Goal: Check status: Check status

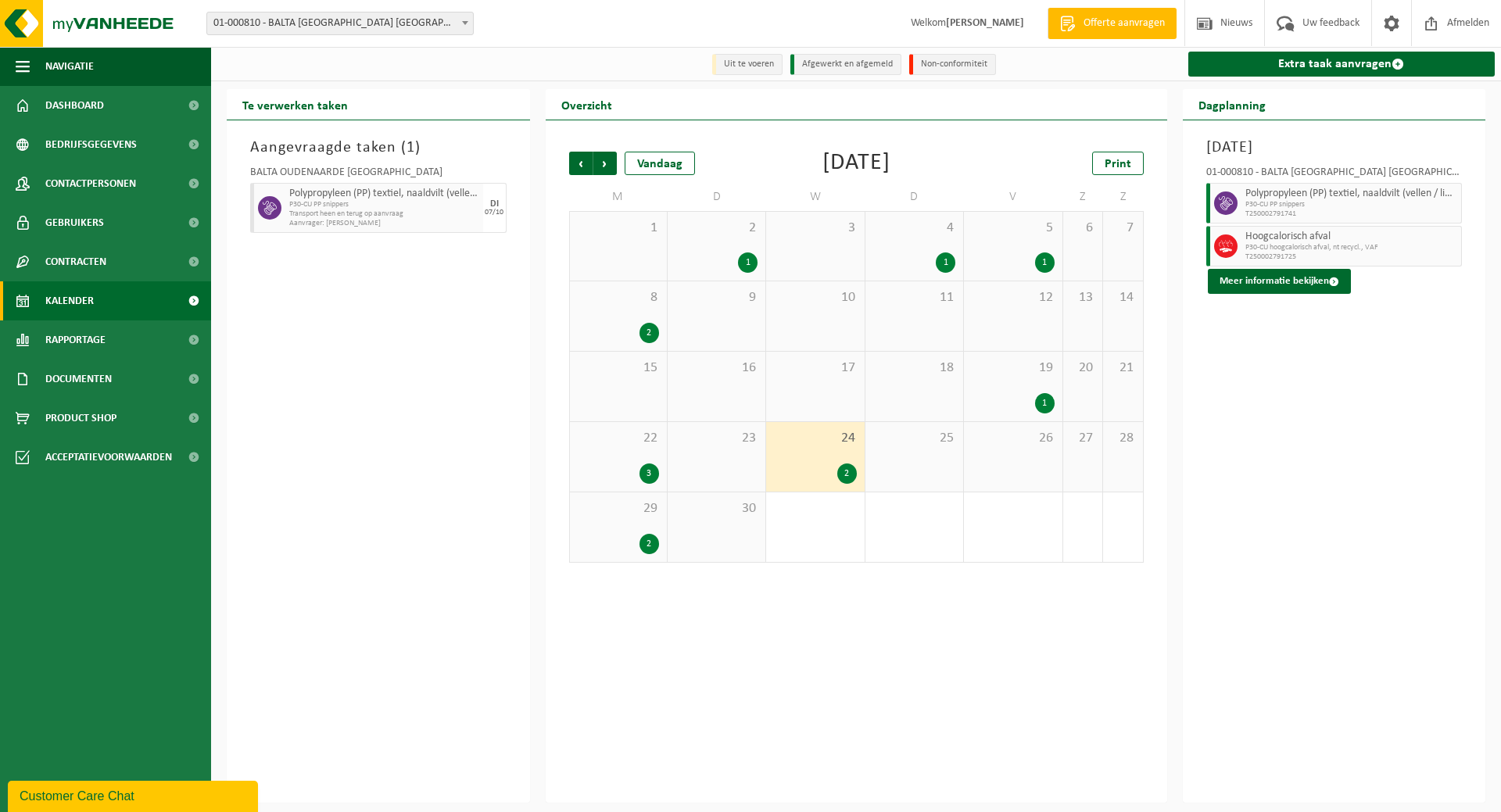
click at [79, 299] on span "Kalender" at bounding box center [69, 300] width 48 height 39
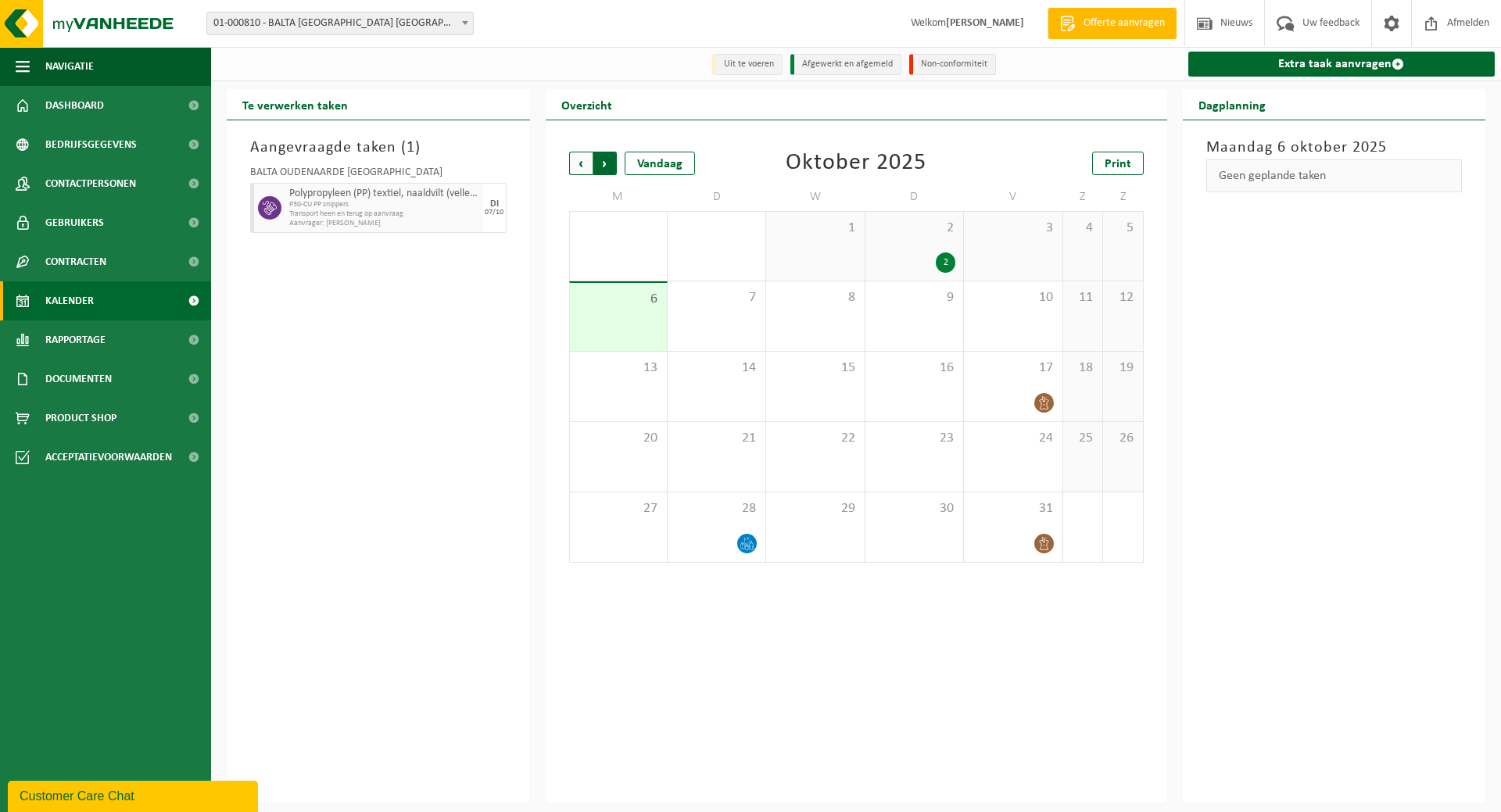
click at [583, 161] on span "Vorige" at bounding box center [580, 163] width 24 height 24
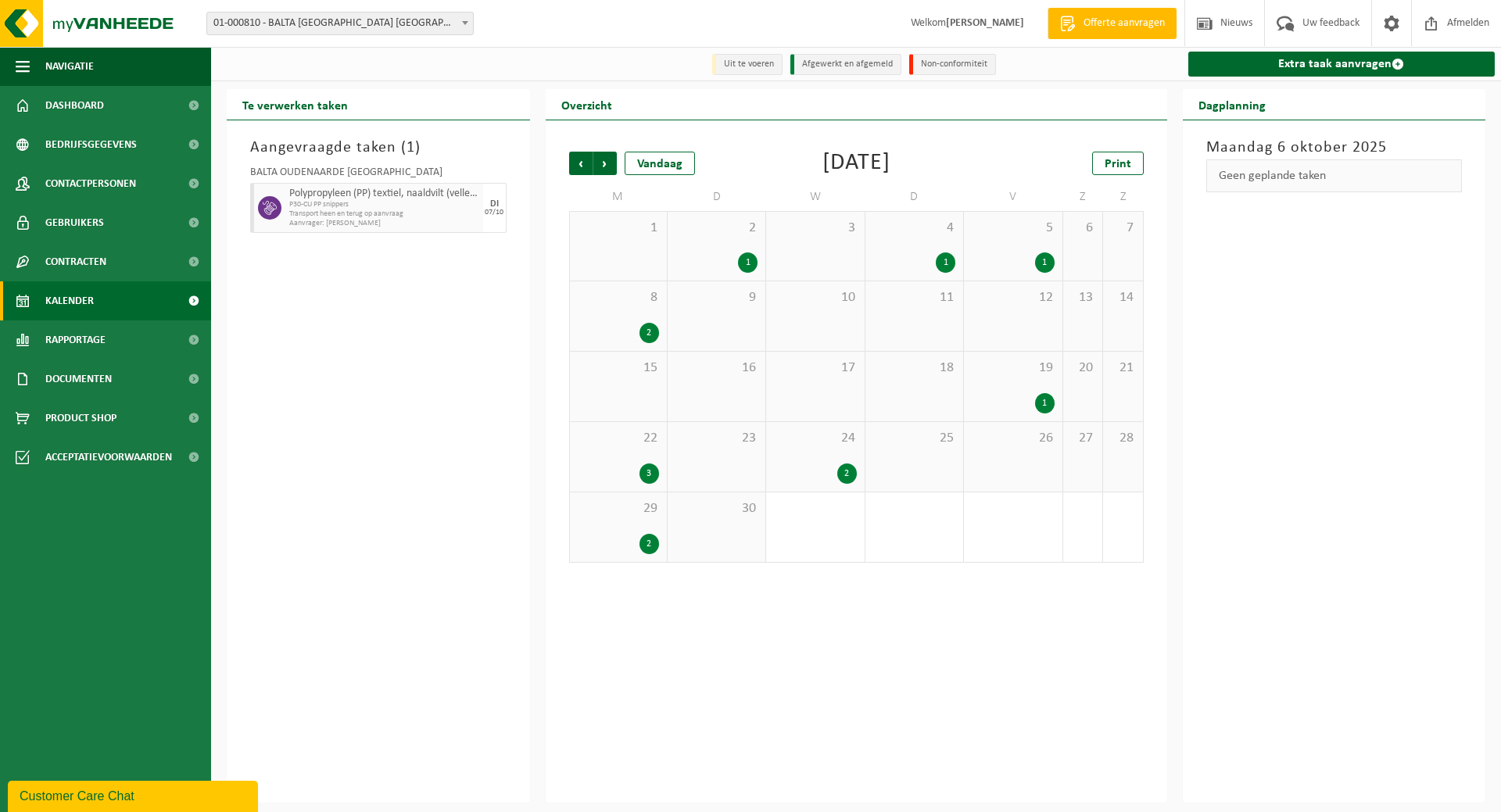
click at [833, 448] on span "24" at bounding box center [815, 438] width 82 height 17
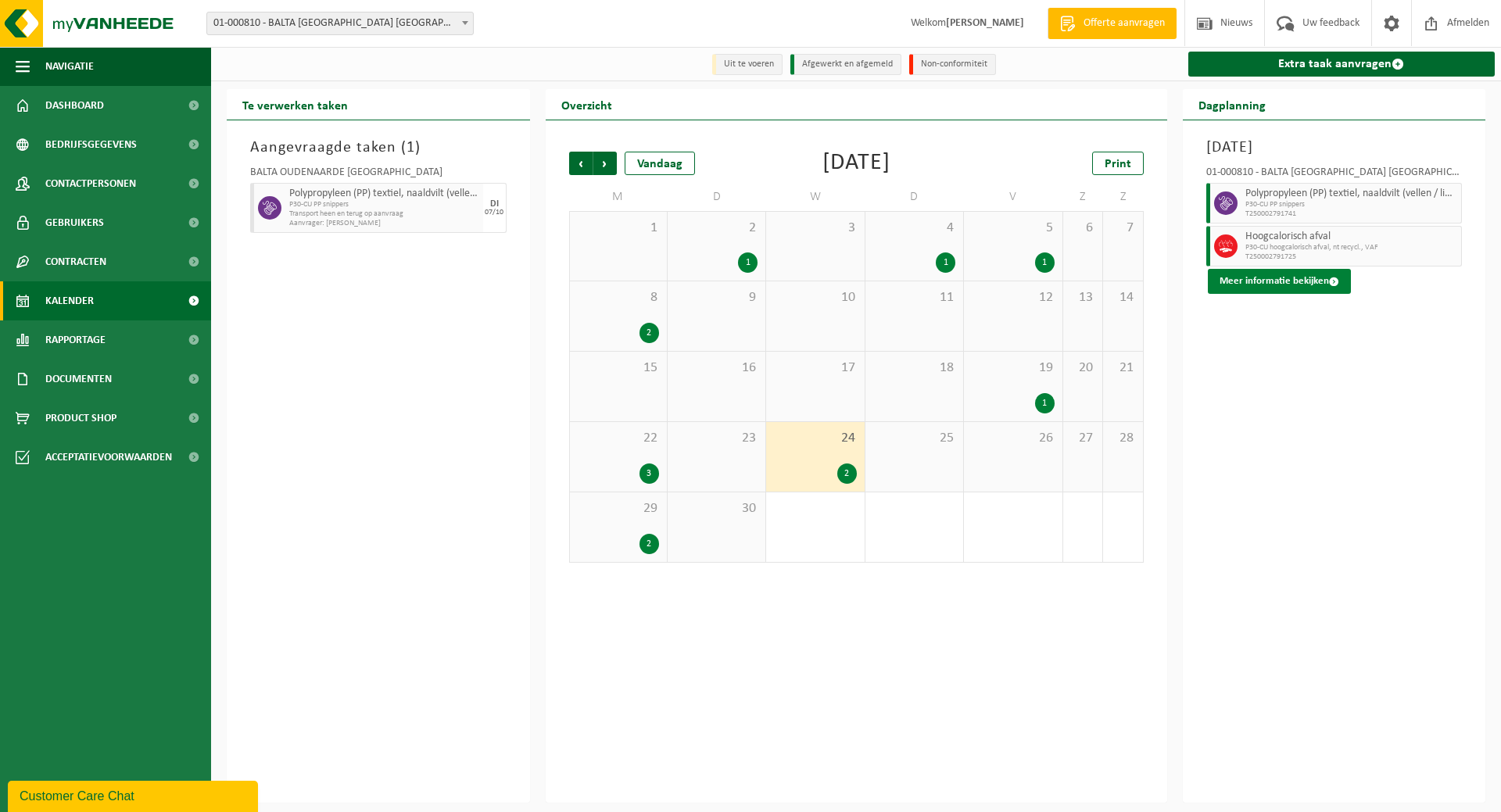
click at [1271, 277] on button "Meer informatie bekijken" at bounding box center [1279, 281] width 143 height 25
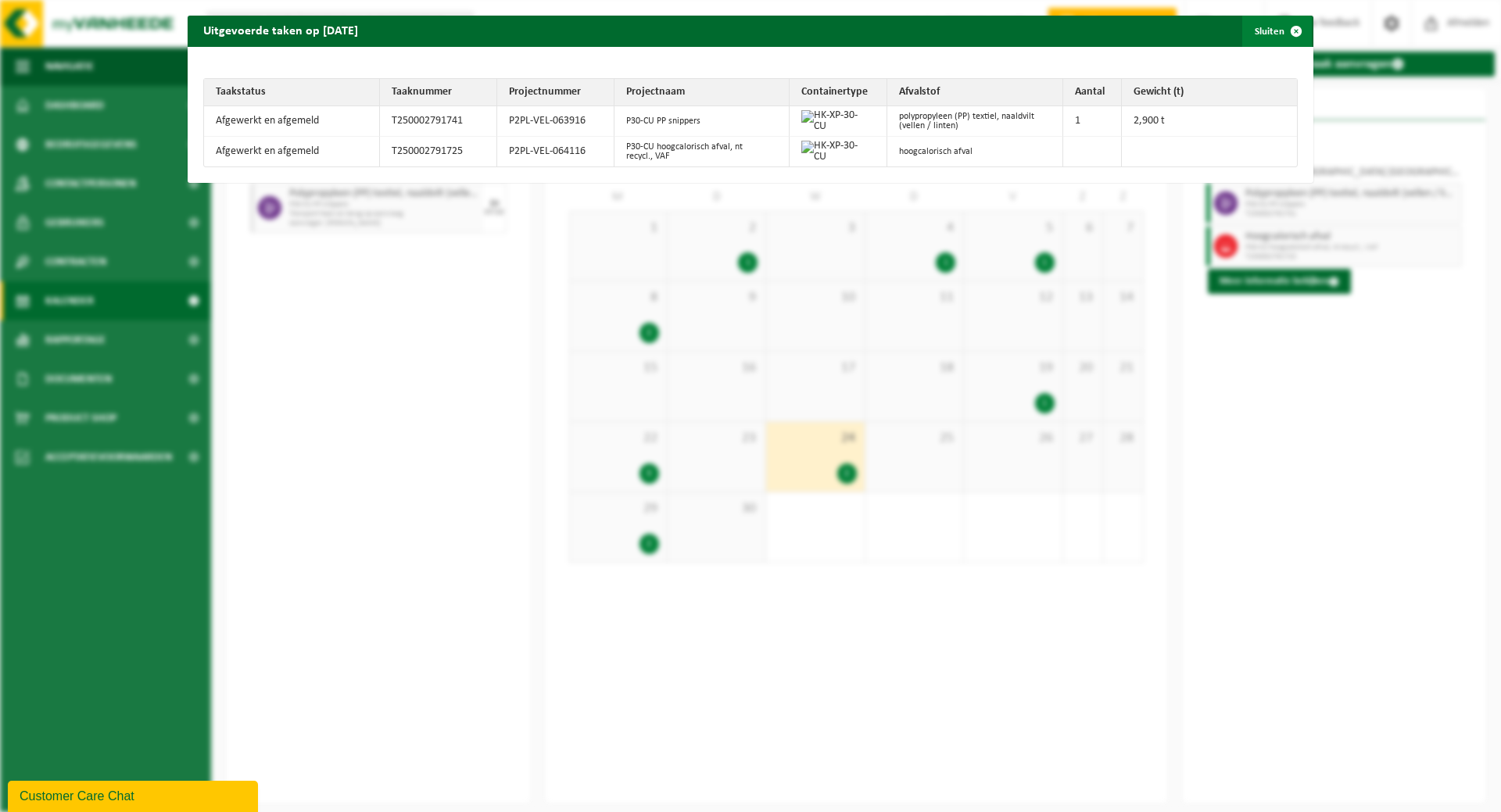
click at [1267, 29] on button "Sluiten" at bounding box center [1278, 31] width 70 height 31
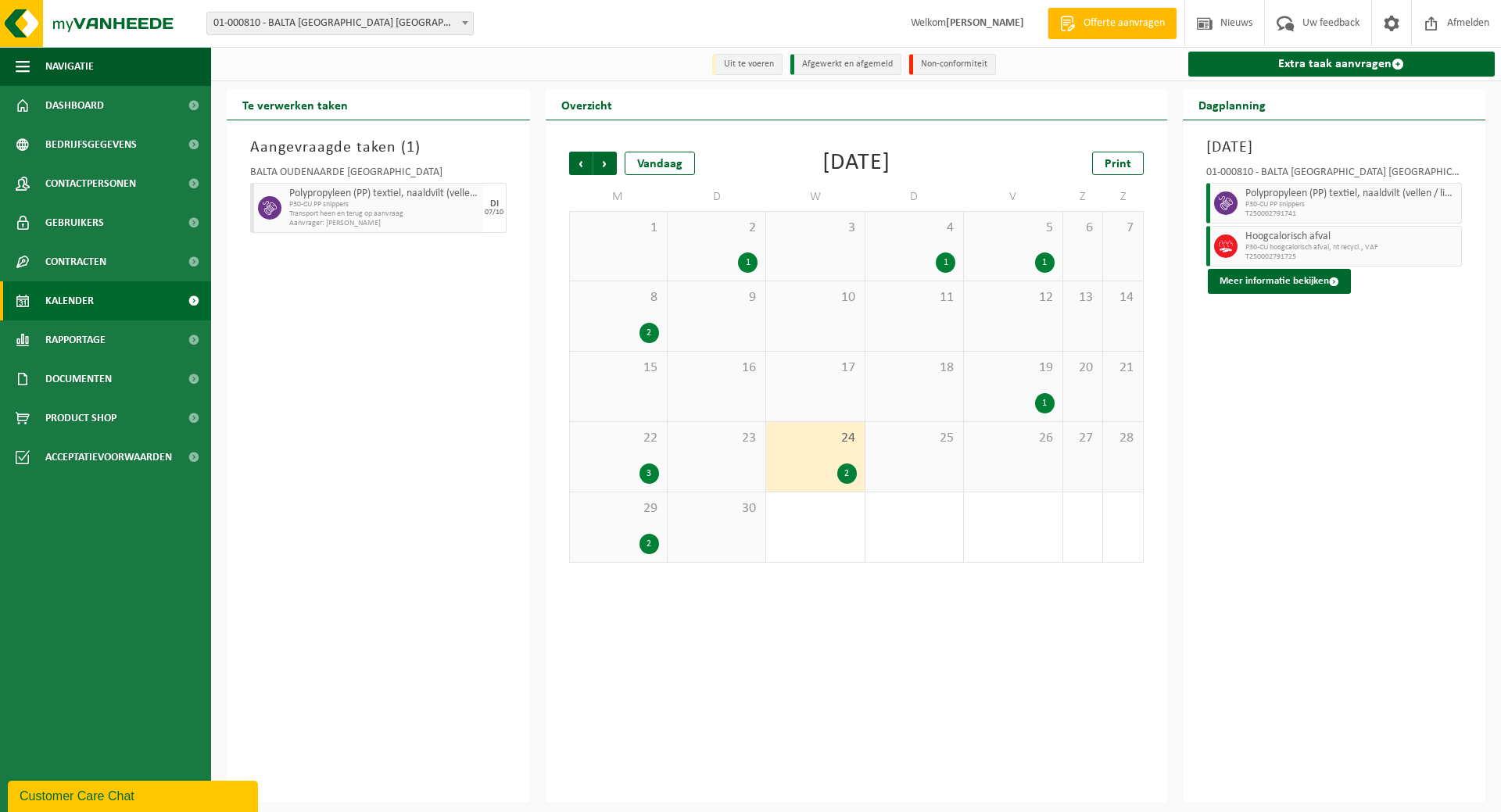
click at [930, 449] on div "25" at bounding box center [914, 457] width 97 height 70
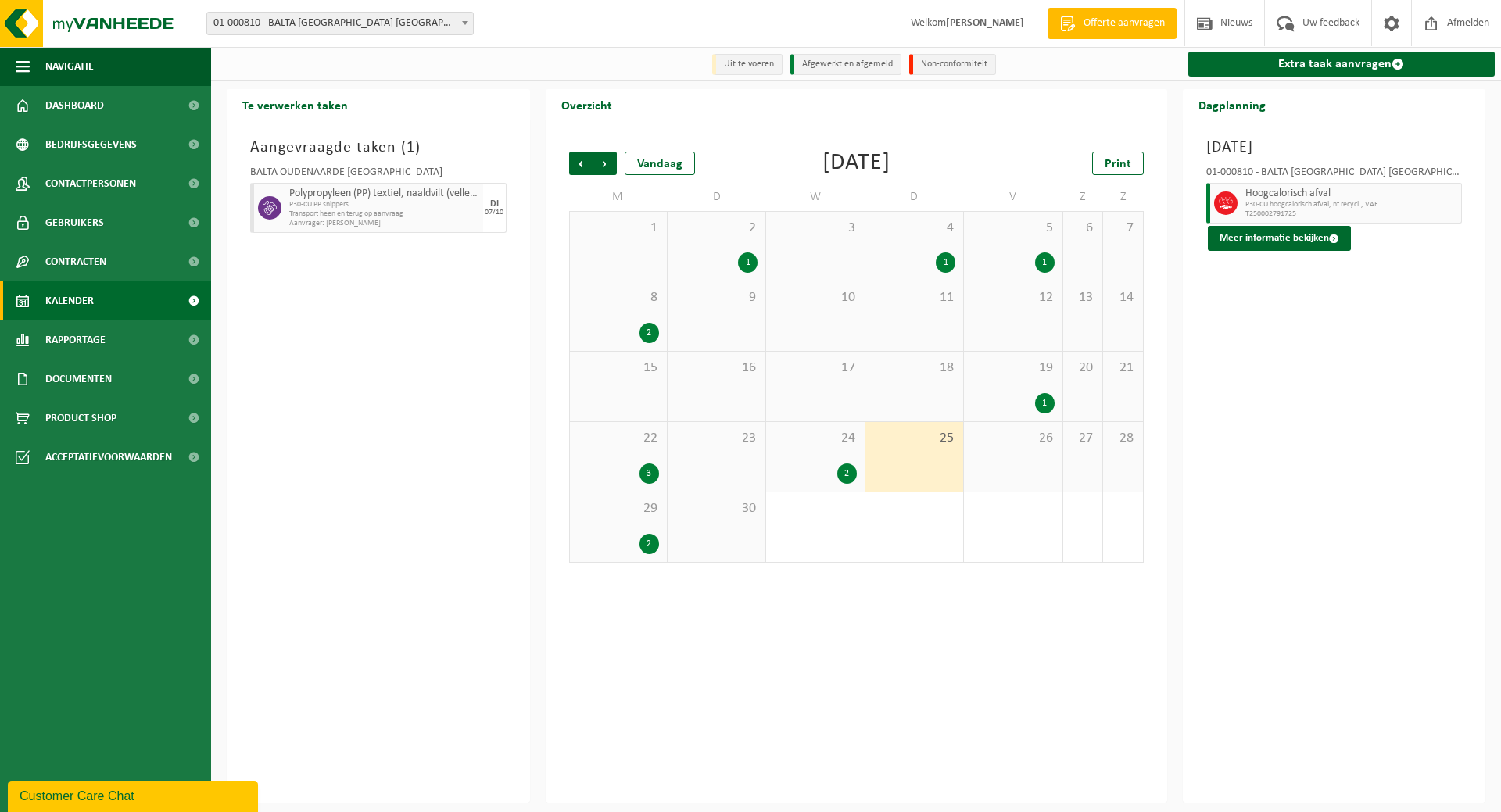
click at [1022, 461] on div "26" at bounding box center [1013, 457] width 97 height 70
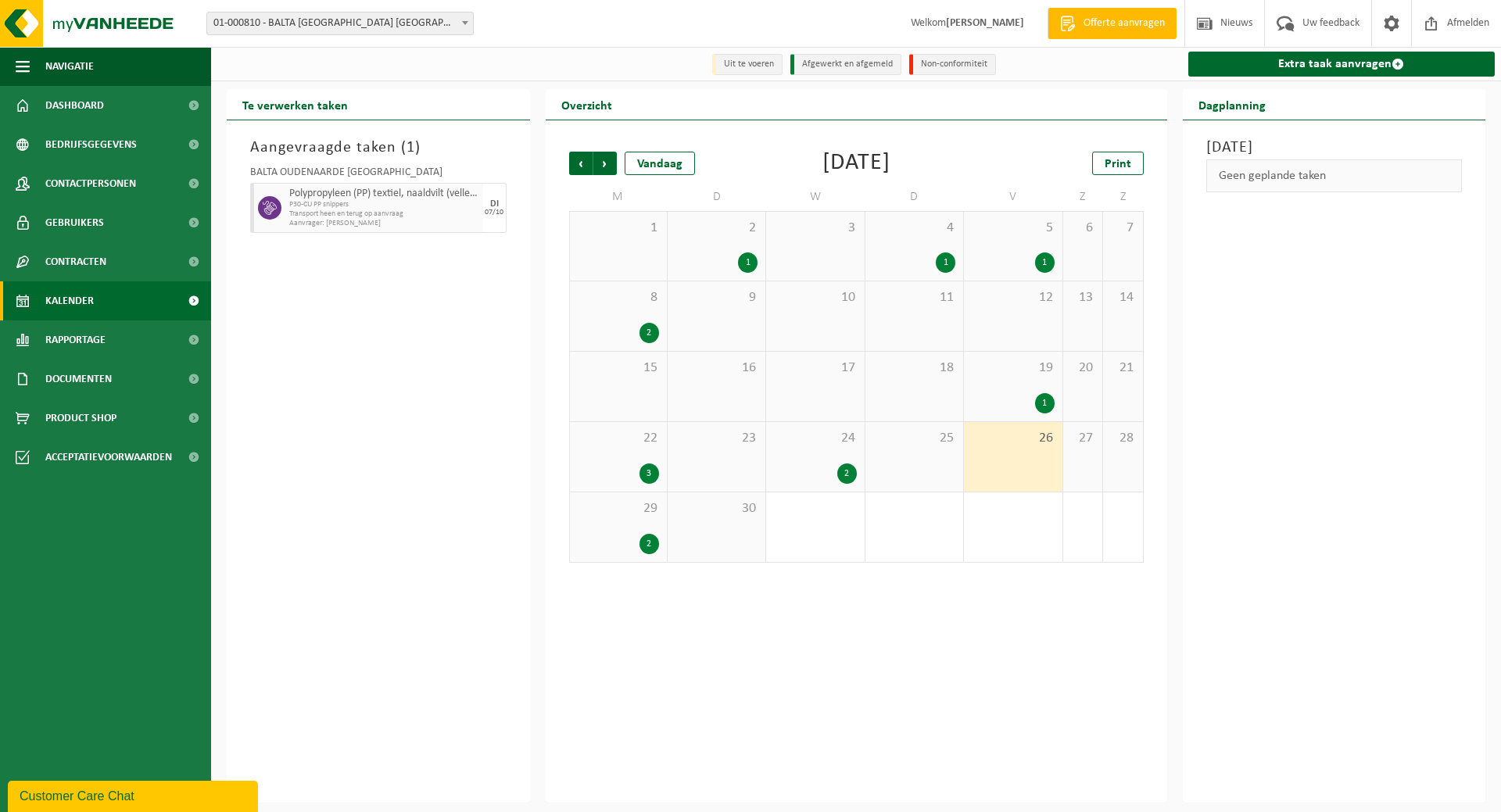
click at [846, 461] on div "24 2" at bounding box center [815, 457] width 97 height 70
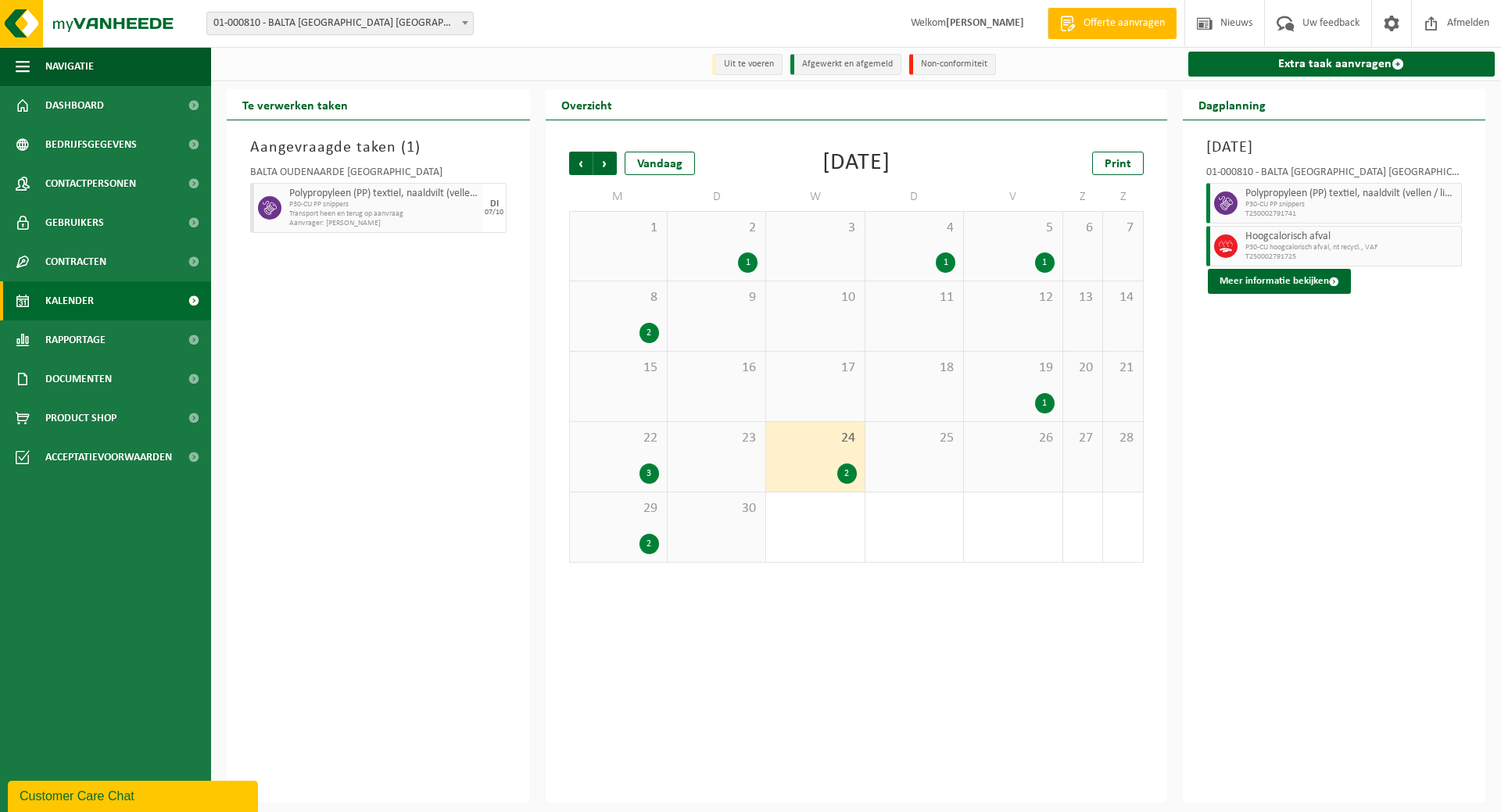
click at [619, 310] on div "8 2" at bounding box center [618, 316] width 97 height 70
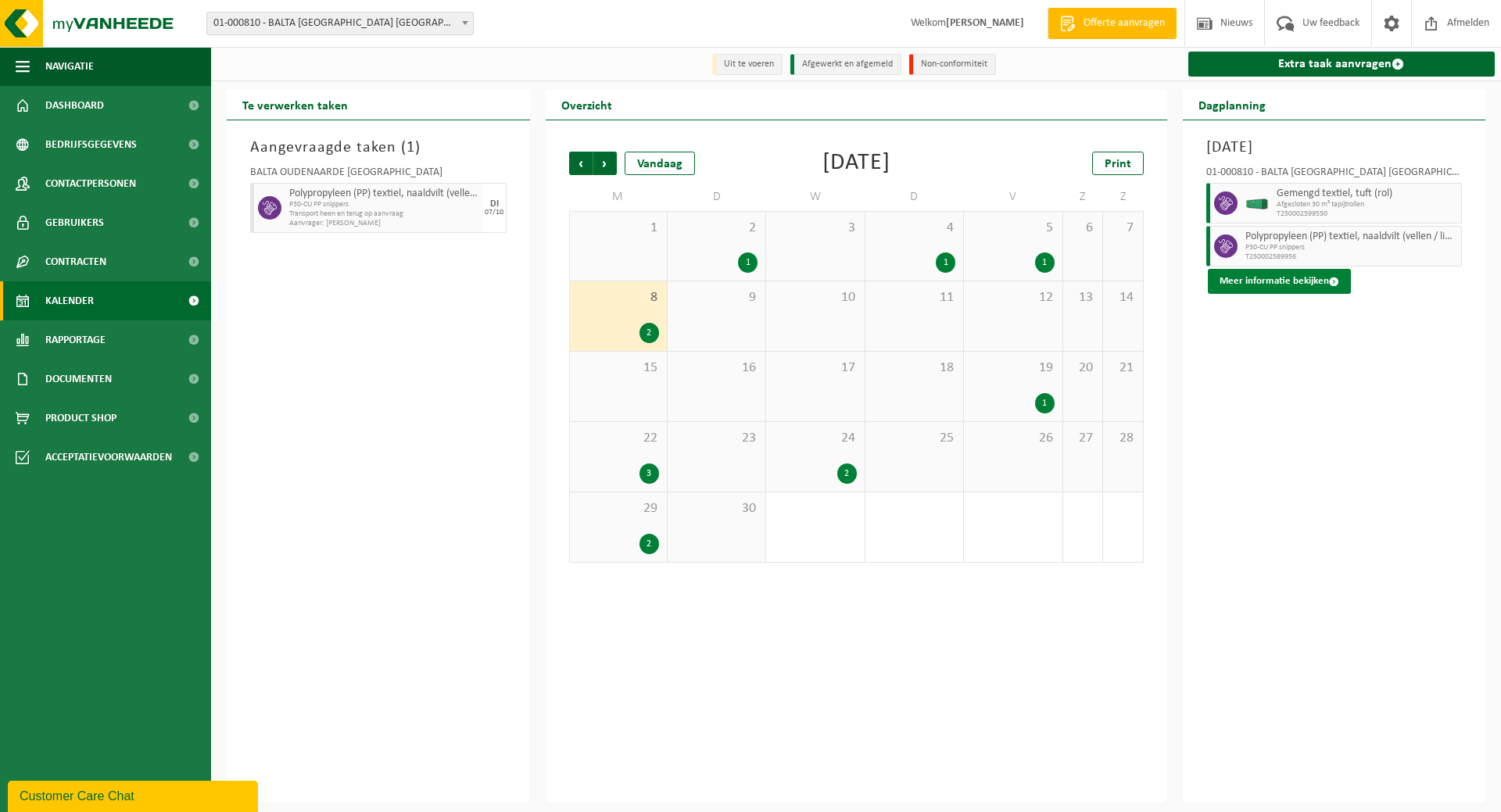
click at [1271, 277] on button "Meer informatie bekijken" at bounding box center [1279, 281] width 143 height 25
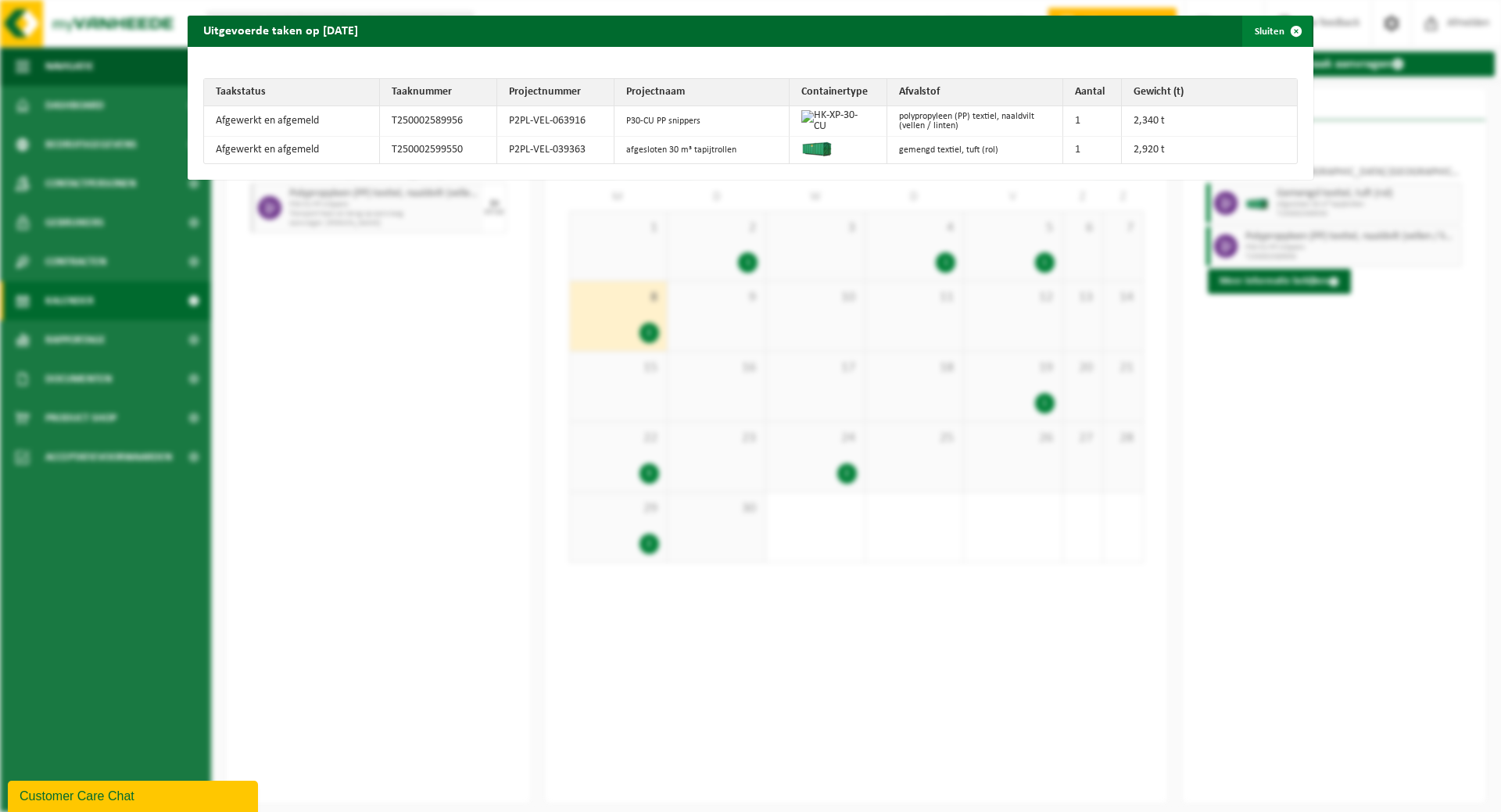
click at [1262, 28] on button "Sluiten" at bounding box center [1278, 31] width 70 height 31
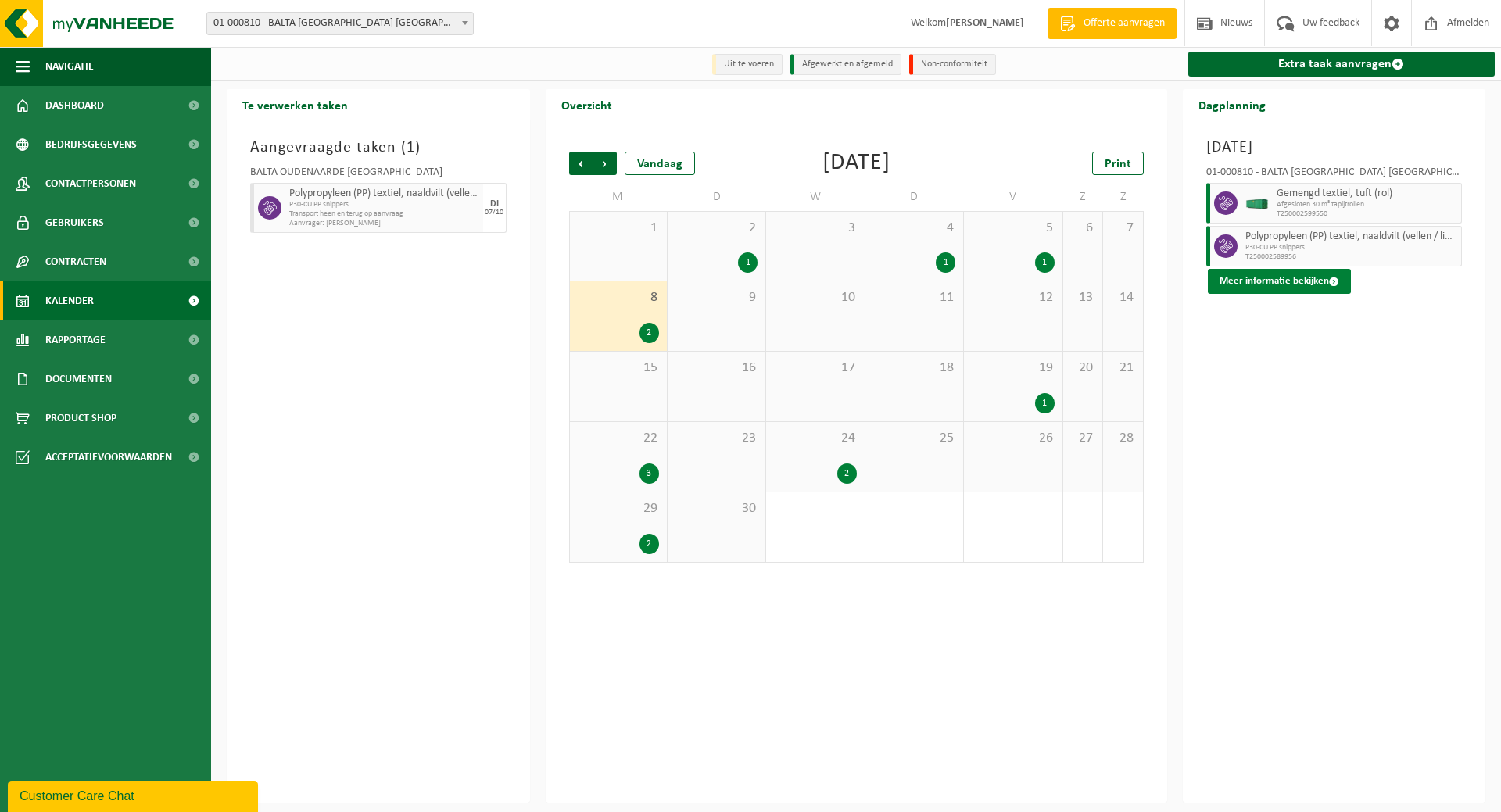
click at [1272, 287] on button "Meer informatie bekijken" at bounding box center [1279, 281] width 143 height 25
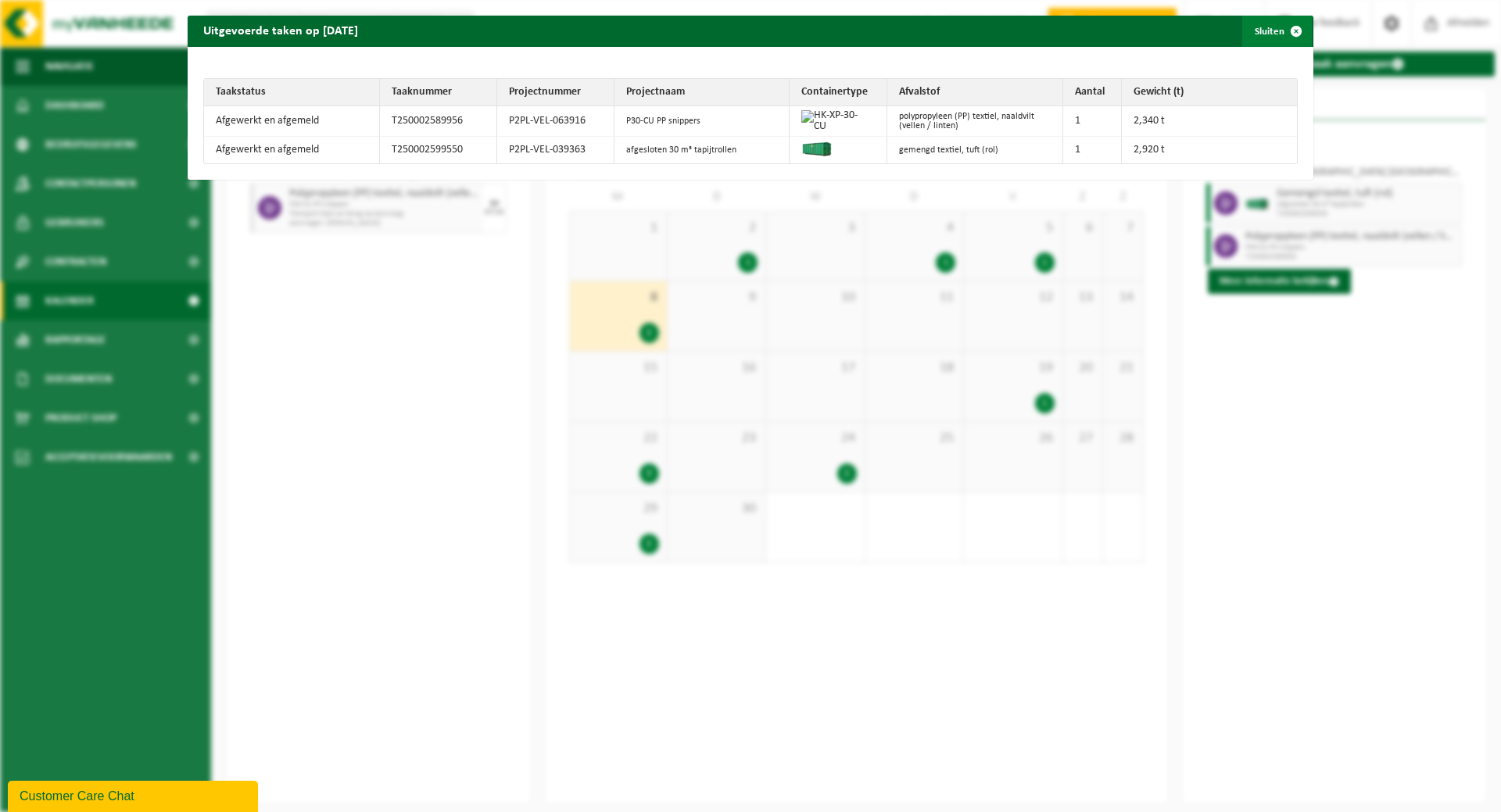
click at [1280, 27] on span "button" at bounding box center [1296, 31] width 31 height 31
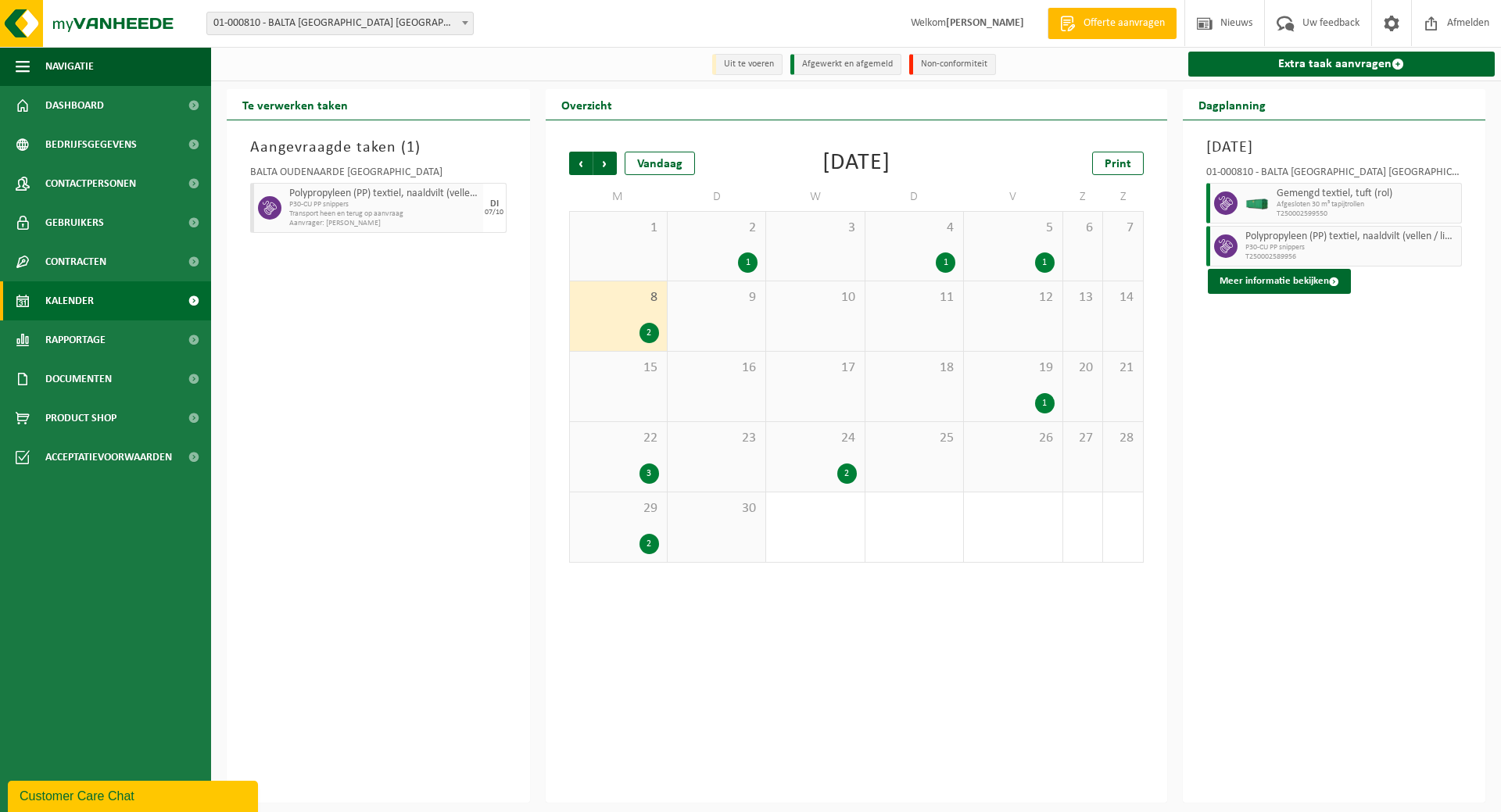
click at [842, 445] on span "24" at bounding box center [815, 438] width 82 height 17
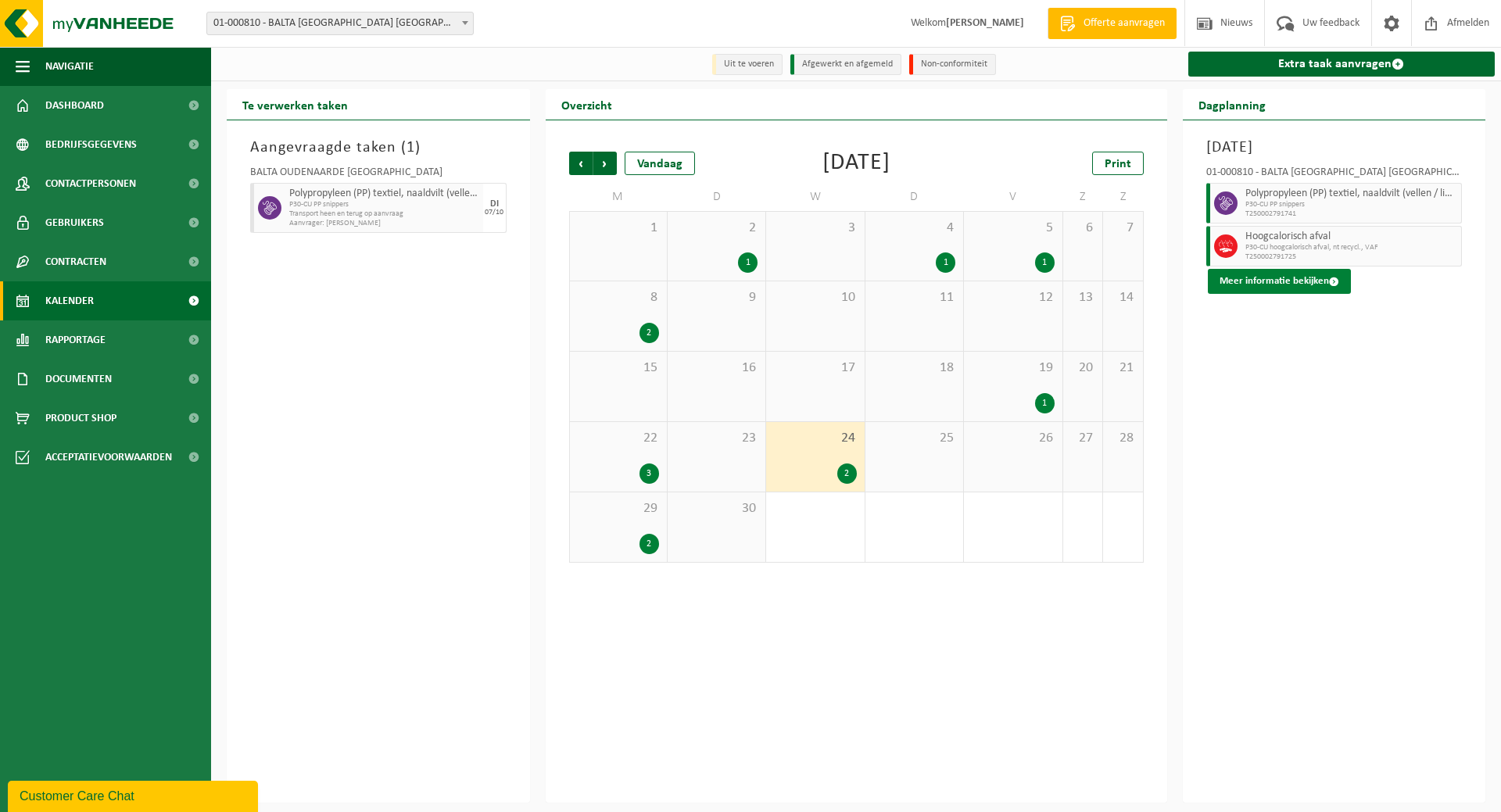
click at [1282, 277] on button "Meer informatie bekijken" at bounding box center [1279, 281] width 143 height 25
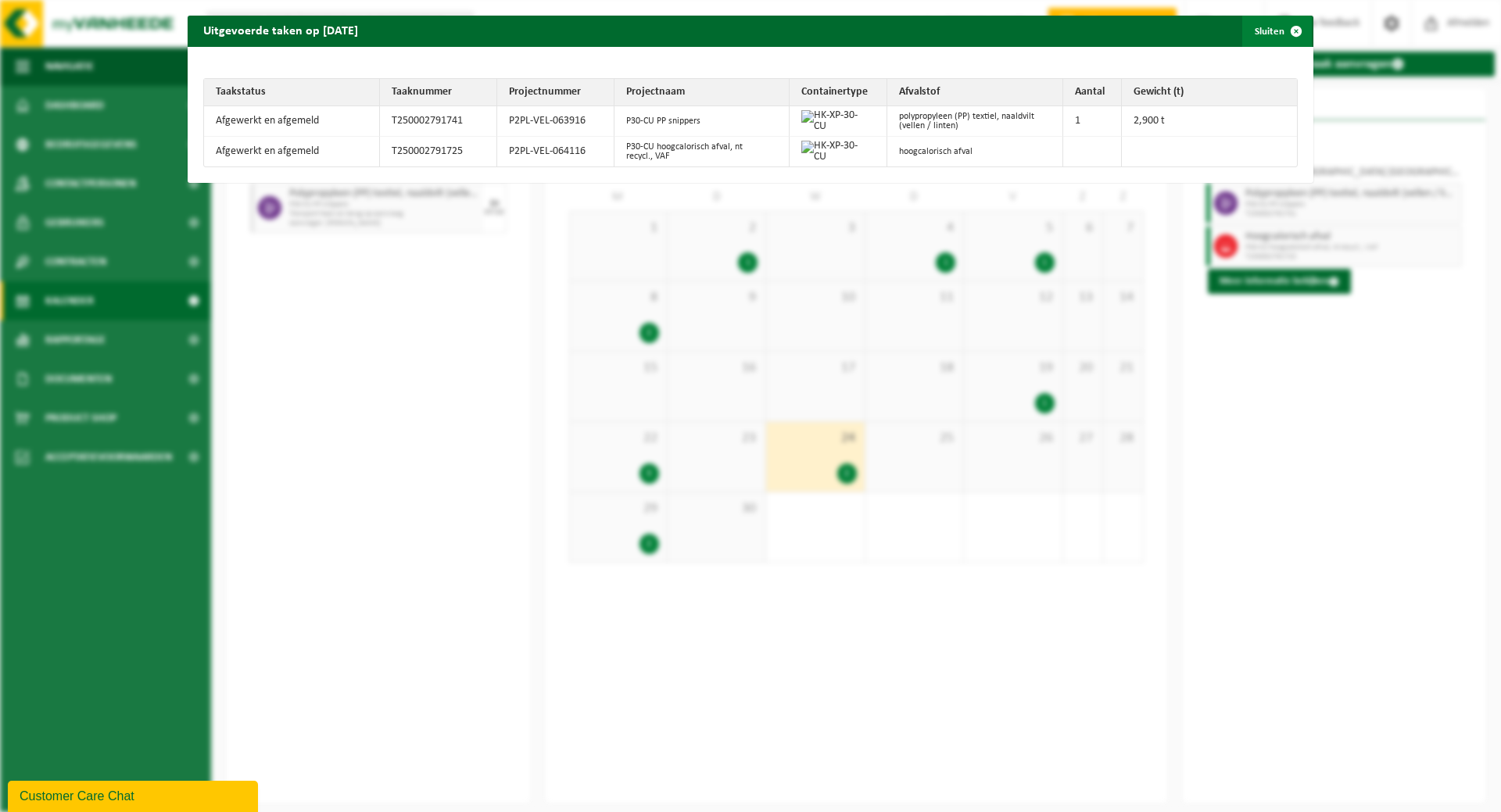
click at [1253, 31] on button "Sluiten" at bounding box center [1278, 31] width 70 height 31
